Goal: Find contact information: Find contact information

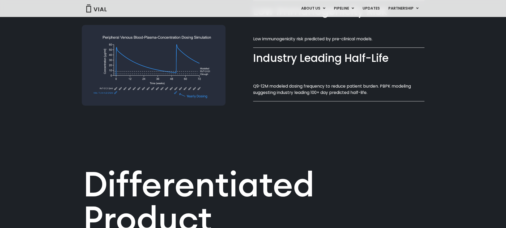
scroll to position [372, 0]
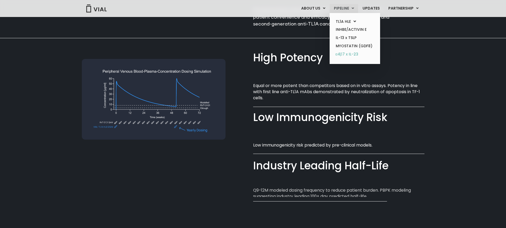
click at [348, 54] on link "α4β7 x IL-23" at bounding box center [355, 54] width 46 height 9
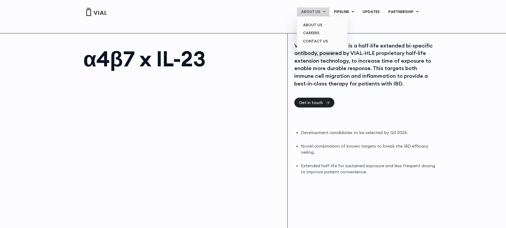
click at [323, 11] on link "ABOUT US" at bounding box center [313, 11] width 32 height 9
click at [319, 40] on link "CONTACT US" at bounding box center [322, 41] width 46 height 9
